Goal: Information Seeking & Learning: Learn about a topic

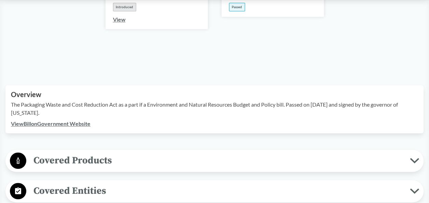
scroll to position [205, 0]
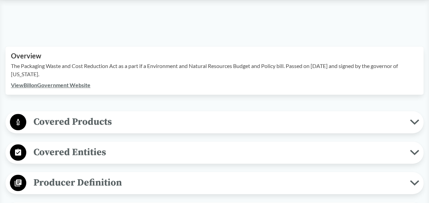
click at [83, 114] on span "Covered Products" at bounding box center [218, 121] width 384 height 15
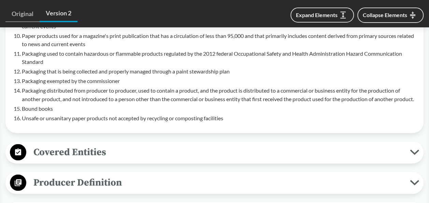
scroll to position [580, 0]
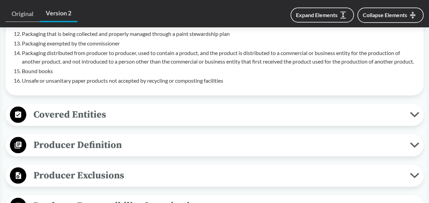
click at [100, 112] on span "Covered Entities" at bounding box center [218, 113] width 384 height 15
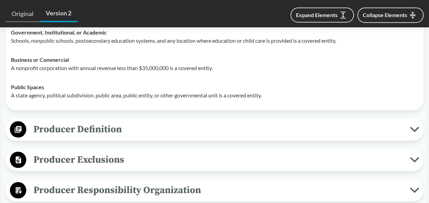
scroll to position [717, 0]
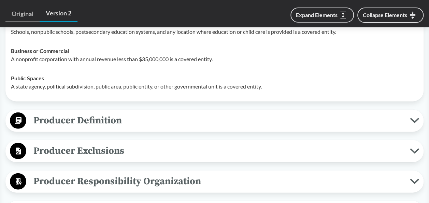
click at [87, 117] on span "Producer Definition" at bounding box center [218, 120] width 384 height 15
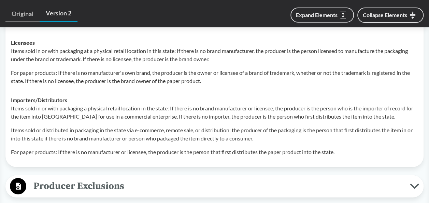
scroll to position [955, 0]
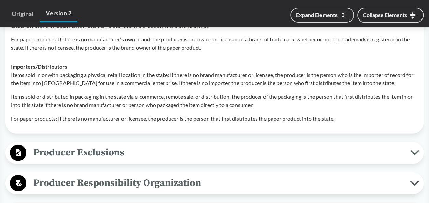
click at [104, 155] on span "Producer Exclusions" at bounding box center [218, 152] width 384 height 15
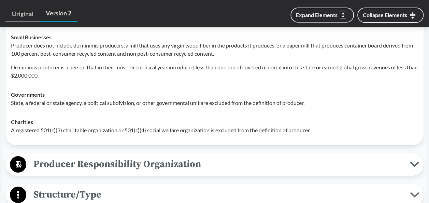
scroll to position [1092, 0]
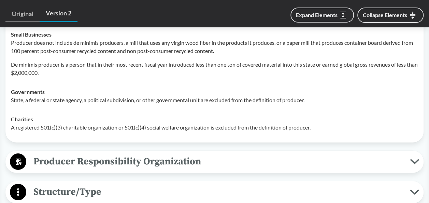
click at [148, 156] on span "Producer Responsibility Organization" at bounding box center [218, 161] width 384 height 15
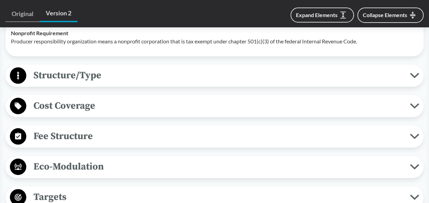
scroll to position [1297, 0]
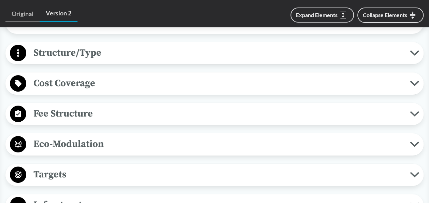
click at [69, 49] on span "Structure/Type" at bounding box center [218, 52] width 384 height 15
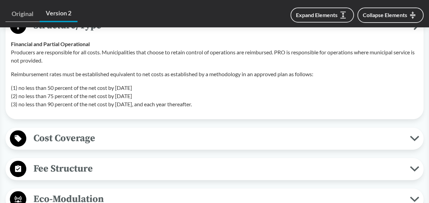
scroll to position [1331, 0]
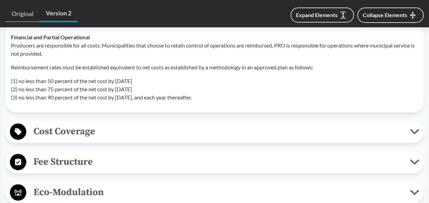
click at [39, 127] on span "Cost Coverage" at bounding box center [218, 131] width 384 height 15
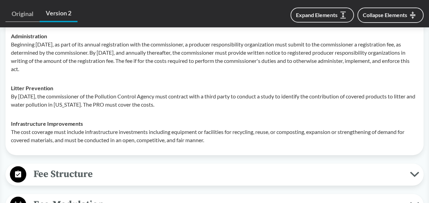
scroll to position [1535, 0]
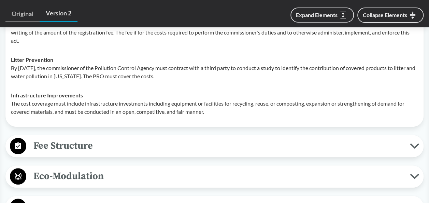
click at [73, 145] on span "Fee Structure" at bounding box center [218, 145] width 384 height 15
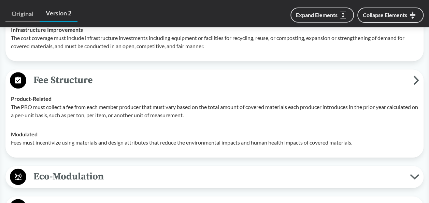
scroll to position [1638, 0]
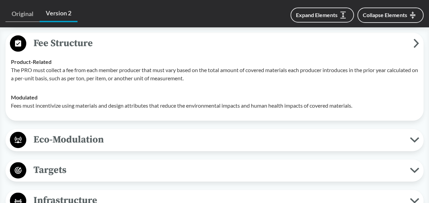
click at [81, 136] on span "Eco-Modulation" at bounding box center [218, 139] width 384 height 15
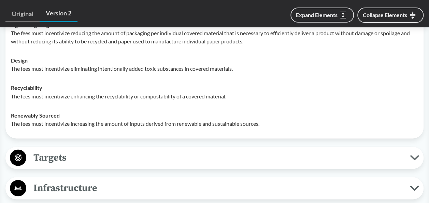
scroll to position [1877, 0]
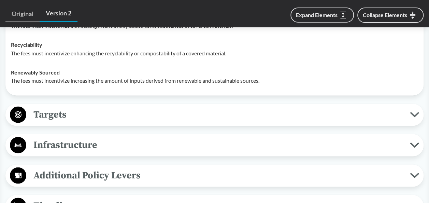
click at [55, 113] on span "Targets" at bounding box center [218, 113] width 384 height 15
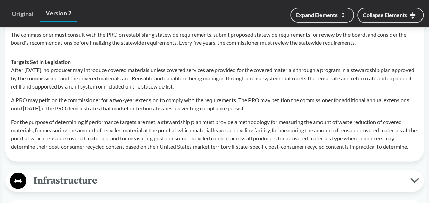
scroll to position [2115, 0]
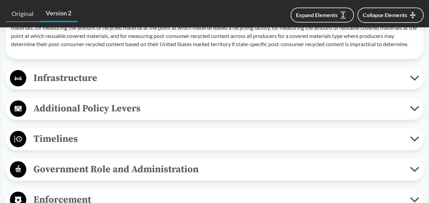
click at [49, 138] on span "Timelines" at bounding box center [218, 138] width 384 height 15
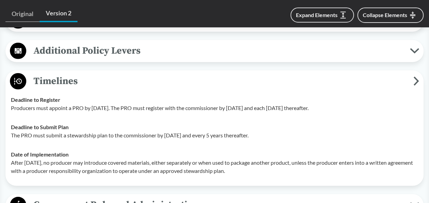
scroll to position [2184, 0]
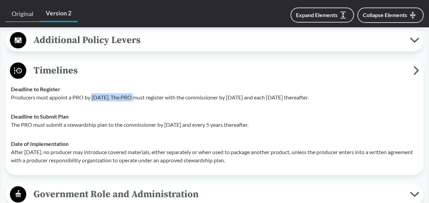
drag, startPoint x: 92, startPoint y: 93, endPoint x: 131, endPoint y: 93, distance: 38.6
click at [131, 93] on p "Producers must appoint a PRO by [DATE]. The PRO must register with the commissi…" at bounding box center [214, 97] width 407 height 8
drag, startPoint x: 131, startPoint y: 93, endPoint x: 128, endPoint y: 113, distance: 20.0
click at [128, 113] on div "Deadline to Submit Plan The PRO must submit a stewardship plan to the commissio…" at bounding box center [214, 120] width 407 height 16
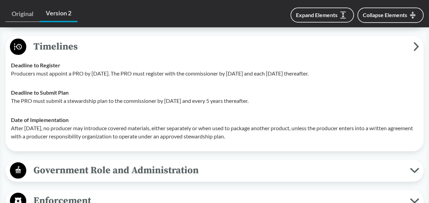
scroll to position [2218, 0]
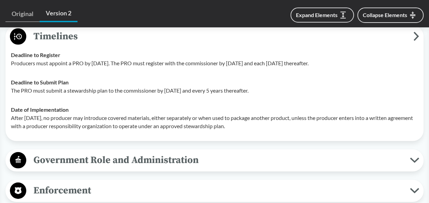
click at [118, 154] on span "Government Role and Administration" at bounding box center [218, 159] width 384 height 15
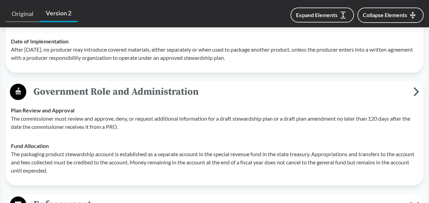
scroll to position [2388, 0]
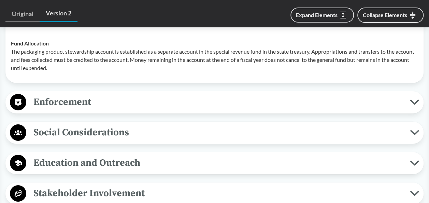
click at [81, 102] on span "Enforcement" at bounding box center [218, 101] width 384 height 15
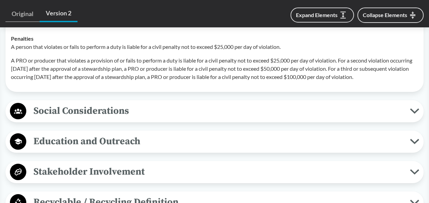
scroll to position [2525, 0]
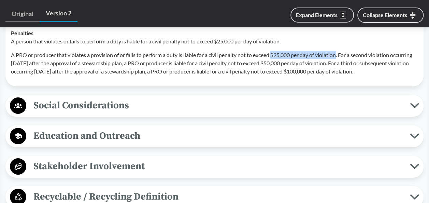
drag, startPoint x: 274, startPoint y: 51, endPoint x: 340, endPoint y: 51, distance: 66.2
click at [340, 51] on p "A PRO or producer that violates a provision of or fails to perform a duty is li…" at bounding box center [214, 63] width 407 height 25
drag, startPoint x: 340, startPoint y: 51, endPoint x: 335, endPoint y: 51, distance: 4.8
copy p "$25,000 per day of violation"
drag, startPoint x: 309, startPoint y: 59, endPoint x: 375, endPoint y: 61, distance: 65.2
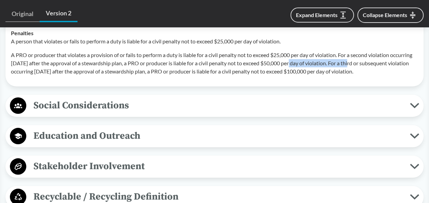
click at [375, 61] on p "A PRO or producer that violates a provision of or fails to perform a duty is li…" at bounding box center [214, 63] width 407 height 25
drag, startPoint x: 375, startPoint y: 61, endPoint x: 366, endPoint y: 60, distance: 9.0
copy p "$50,000 per day of violation"
click at [359, 73] on p "A PRO or producer that violates a provision of or fails to perform a duty is li…" at bounding box center [214, 63] width 407 height 25
drag, startPoint x: 361, startPoint y: 67, endPoint x: 32, endPoint y: 78, distance: 329.5
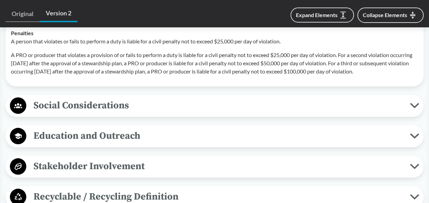
click at [32, 75] on p "A PRO or producer that violates a provision of or fails to perform a duty is li…" at bounding box center [214, 63] width 407 height 25
copy p "$100,000 per day of violation"
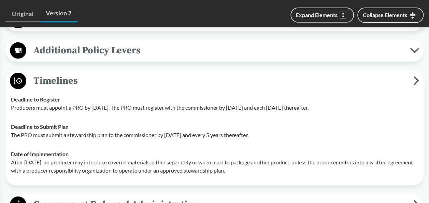
scroll to position [2177, 0]
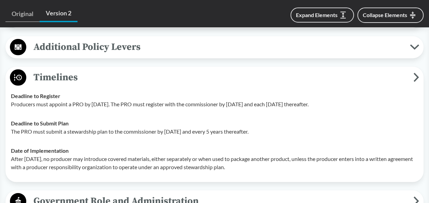
click at [109, 106] on td "Deadline to Register Producers must appoint a PRO by [DATE]. The PRO must regis…" at bounding box center [214, 99] width 413 height 27
drag, startPoint x: 91, startPoint y: 99, endPoint x: 130, endPoint y: 102, distance: 39.0
click at [130, 102] on p "Producers must appoint a PRO by [DATE]. The PRO must register with the commissi…" at bounding box center [214, 104] width 407 height 8
drag, startPoint x: 130, startPoint y: 102, endPoint x: 125, endPoint y: 117, distance: 15.9
click at [125, 119] on div "Deadline to Submit Plan The PRO must submit a stewardship plan to the commissio…" at bounding box center [214, 127] width 407 height 16
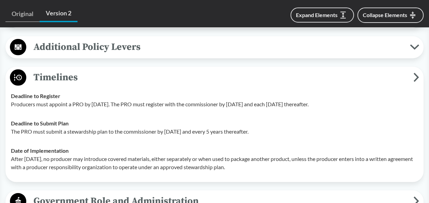
click at [116, 103] on p "Producers must appoint a PRO by [DATE]. The PRO must register with the commissi…" at bounding box center [214, 104] width 407 height 8
click at [142, 96] on div "Deadline to Register Producers must appoint a PRO by [DATE]. The PRO must regis…" at bounding box center [214, 100] width 407 height 16
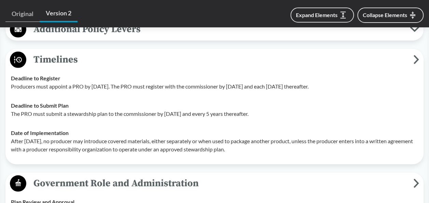
scroll to position [2202, 0]
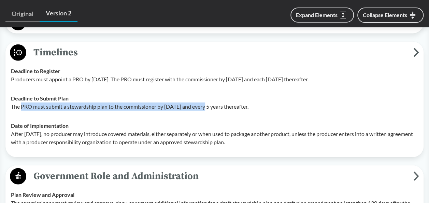
drag, startPoint x: 21, startPoint y: 103, endPoint x: 206, endPoint y: 104, distance: 185.3
click at [206, 104] on p "The PRO must submit a stewardship plan to the commissioner by [DATE] and every …" at bounding box center [214, 106] width 407 height 8
drag, startPoint x: 206, startPoint y: 104, endPoint x: 196, endPoint y: 104, distance: 10.6
copy p "PRO must submit a stewardship plan to the commissioner by [DATE]"
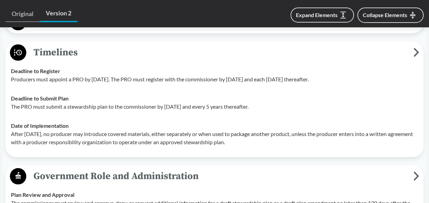
click at [97, 141] on p "After [DATE], no producer may introduce covered materials, either separately or…" at bounding box center [214, 138] width 407 height 16
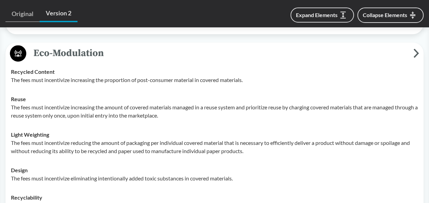
scroll to position [1656, 0]
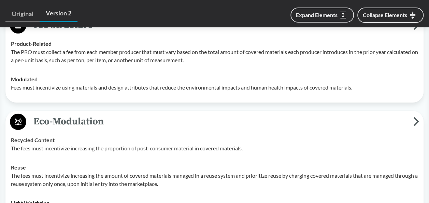
click at [35, 118] on span "Eco-Modulation" at bounding box center [219, 121] width 387 height 15
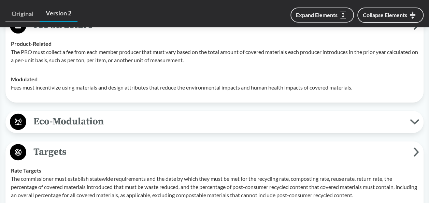
scroll to position [1622, 0]
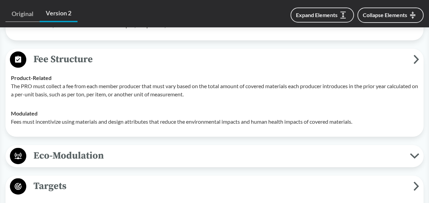
click at [24, 55] on circle at bounding box center [18, 59] width 16 height 16
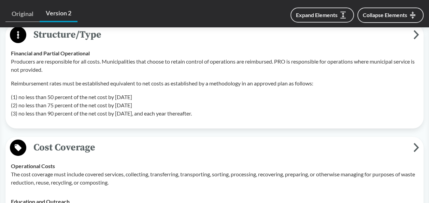
scroll to position [1417, 0]
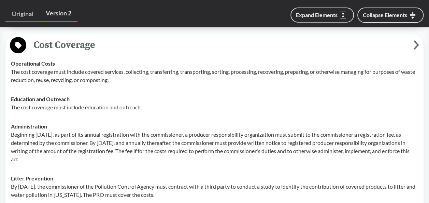
click at [17, 43] on icon at bounding box center [18, 45] width 7 height 7
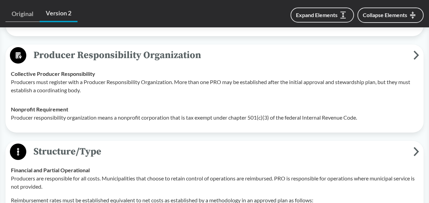
scroll to position [1178, 0]
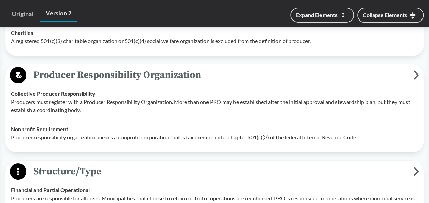
drag, startPoint x: 23, startPoint y: 76, endPoint x: 27, endPoint y: 84, distance: 9.5
click at [23, 76] on circle at bounding box center [18, 75] width 16 height 16
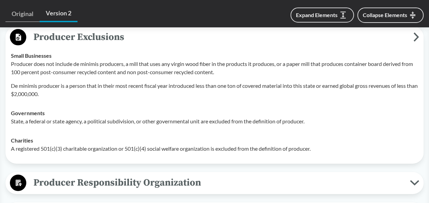
scroll to position [1042, 0]
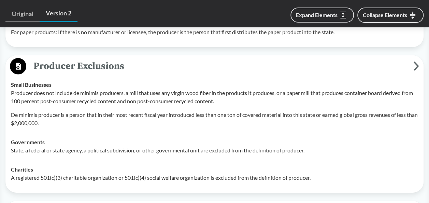
click at [21, 63] on icon at bounding box center [18, 66] width 5 height 7
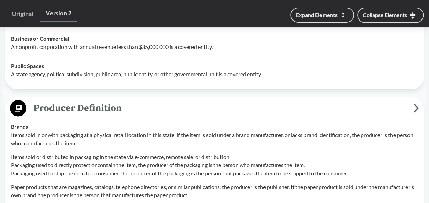
scroll to position [701, 0]
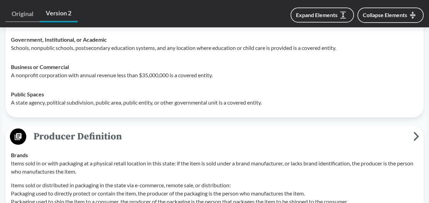
click at [21, 134] on circle at bounding box center [18, 136] width 16 height 16
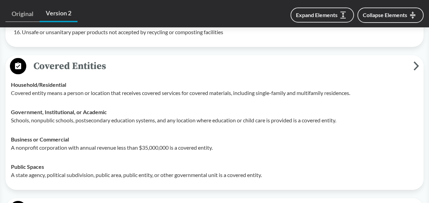
scroll to position [598, 0]
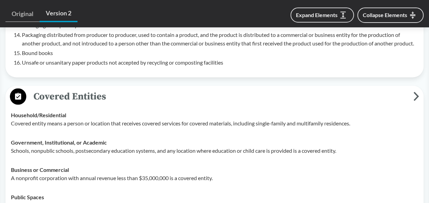
click at [14, 92] on circle at bounding box center [18, 96] width 16 height 16
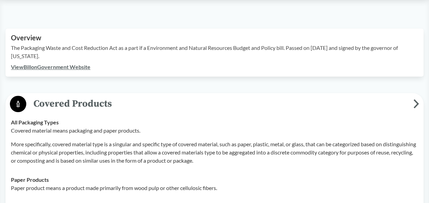
scroll to position [120, 0]
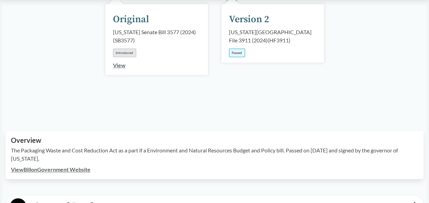
click at [19, 202] on icon at bounding box center [18, 206] width 3 height 6
click at [74, 166] on link "View Bill on Government Website" at bounding box center [51, 169] width 80 height 6
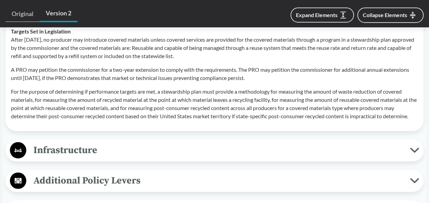
scroll to position [666, 0]
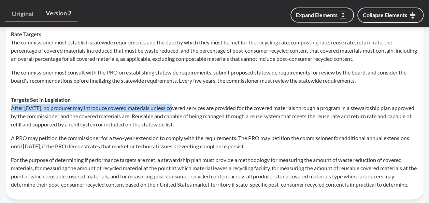
drag, startPoint x: 12, startPoint y: 97, endPoint x: 175, endPoint y: 96, distance: 163.4
click at [175, 104] on p "After [DATE], no producer may introduce covered materials unless covered servic…" at bounding box center [214, 116] width 407 height 25
drag, startPoint x: 175, startPoint y: 96, endPoint x: 163, endPoint y: 96, distance: 11.9
copy p "After [DATE], no producer may introduce covered materials"
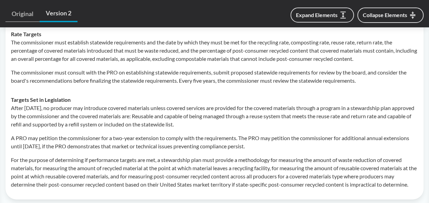
click at [233, 122] on div "After [DATE], no producer may introduce covered materials unless covered servic…" at bounding box center [214, 146] width 407 height 85
